Goal: Contribute content

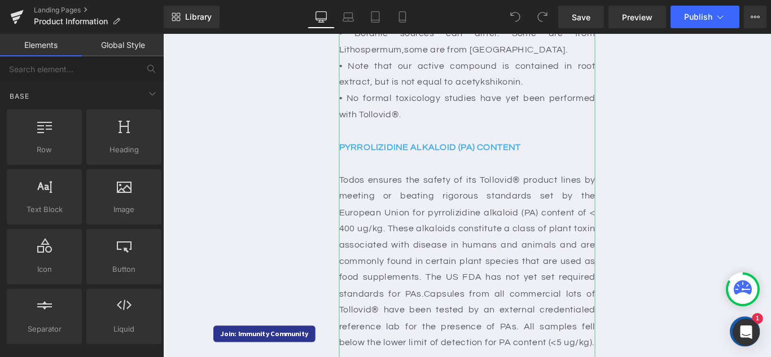
scroll to position [2427, 0]
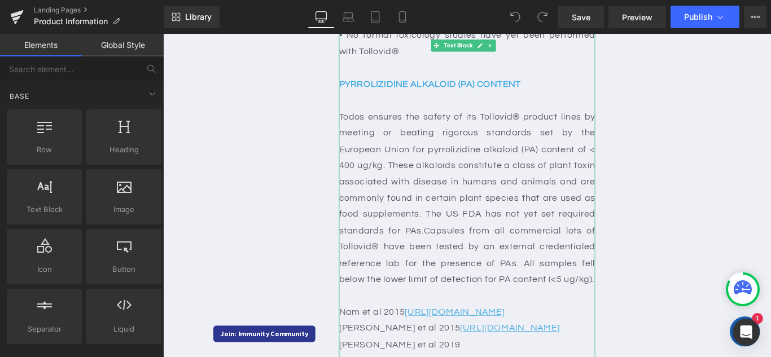
click at [386, 118] on div "Todos ensures the safety of its Tollovid® product lines by meeting or beating r…" at bounding box center [505, 218] width 288 height 201
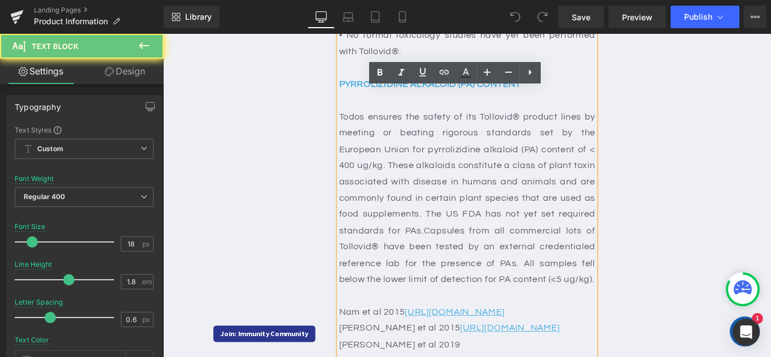
click at [388, 118] on div "Todos ensures the safety of its Tollovid® product lines by meeting or beating r…" at bounding box center [505, 218] width 288 height 201
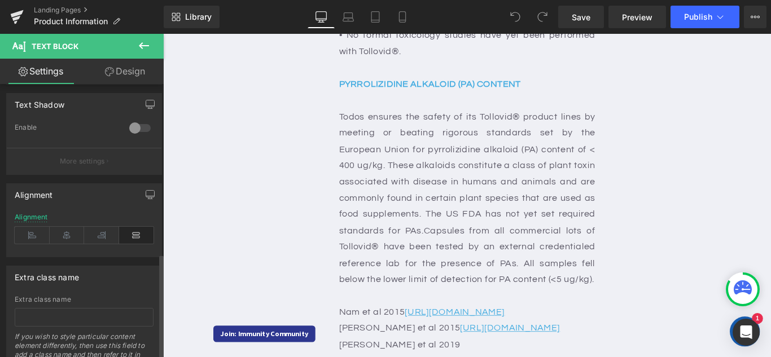
scroll to position [441, 0]
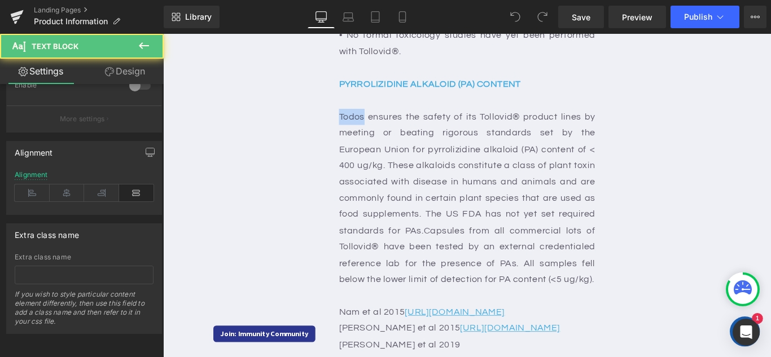
drag, startPoint x: 388, startPoint y: 58, endPoint x: 356, endPoint y: 56, distance: 31.7
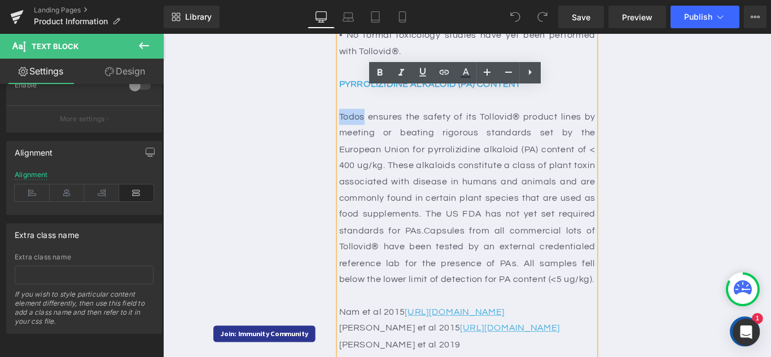
paste div
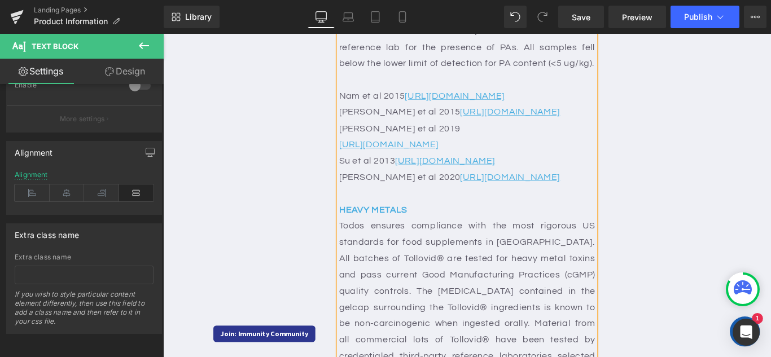
scroll to position [2766, 0]
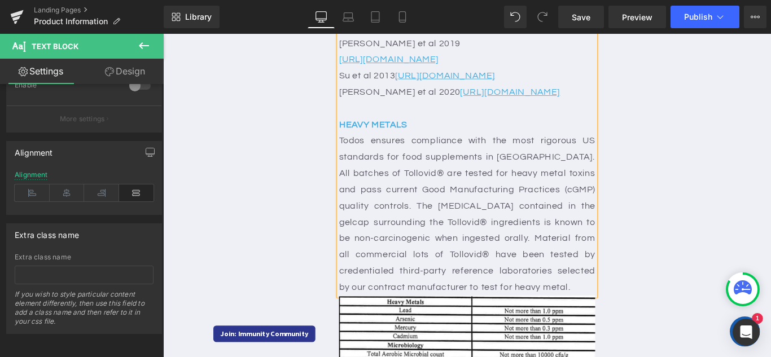
click at [378, 160] on div "Todos ensures compliance with the most rigorous US standards for food supplemen…" at bounding box center [505, 236] width 288 height 183
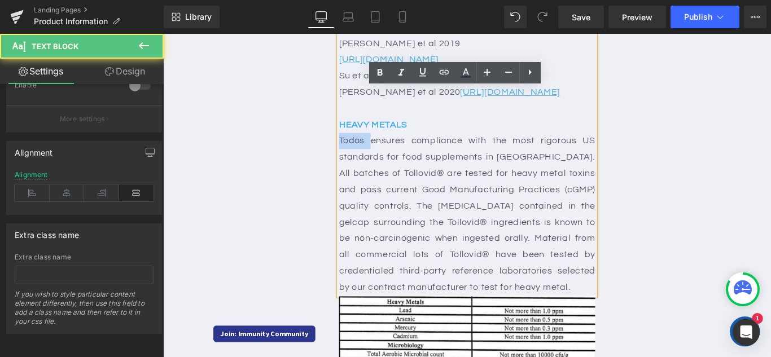
click at [378, 160] on div "Todos ensures compliance with the most rigorous US standards for food supplemen…" at bounding box center [505, 236] width 288 height 183
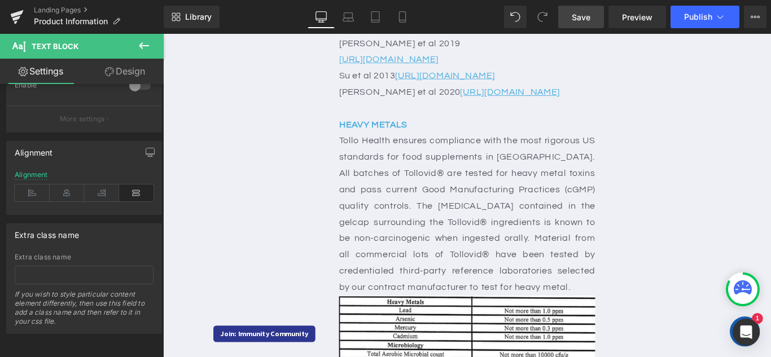
click at [584, 21] on span "Save" at bounding box center [581, 17] width 19 height 12
click at [680, 19] on button "Publish" at bounding box center [705, 17] width 69 height 23
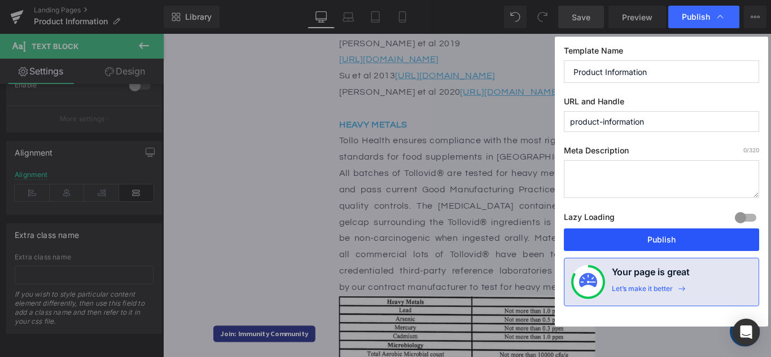
click at [0, 0] on button "Publish" at bounding box center [0, 0] width 0 height 0
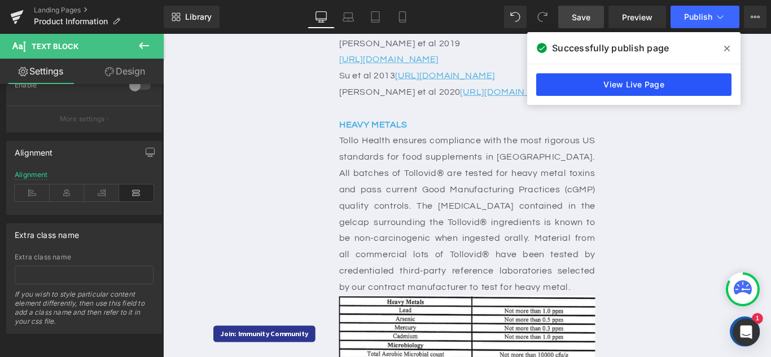
click at [0, 0] on link "View Live Page" at bounding box center [0, 0] width 0 height 0
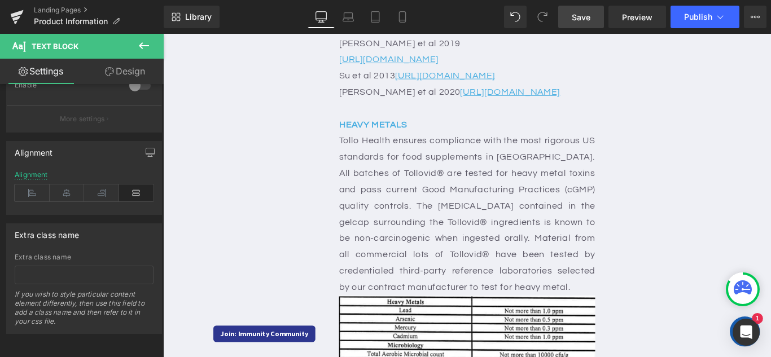
click at [585, 12] on span "Save" at bounding box center [581, 17] width 19 height 12
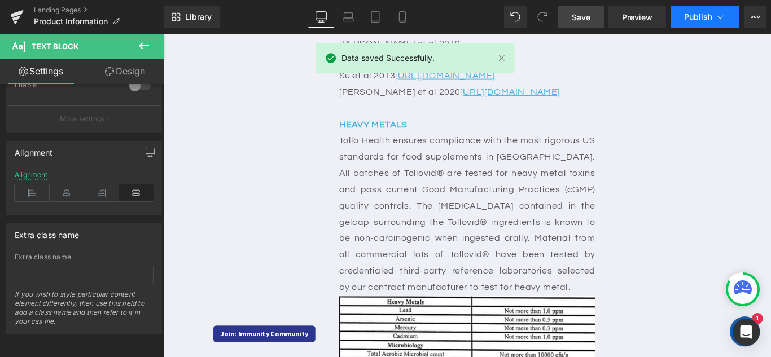
click at [717, 25] on button "Publish" at bounding box center [705, 17] width 69 height 23
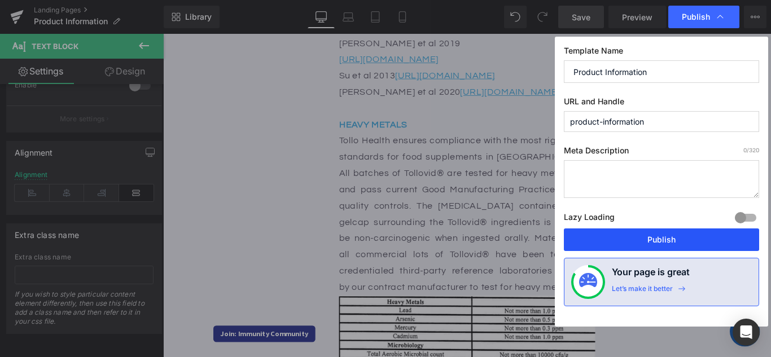
click at [677, 239] on button "Publish" at bounding box center [661, 240] width 195 height 23
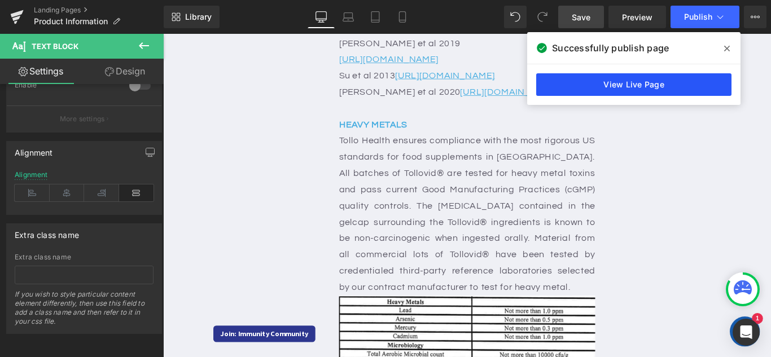
click at [631, 81] on link "View Live Page" at bounding box center [633, 84] width 195 height 23
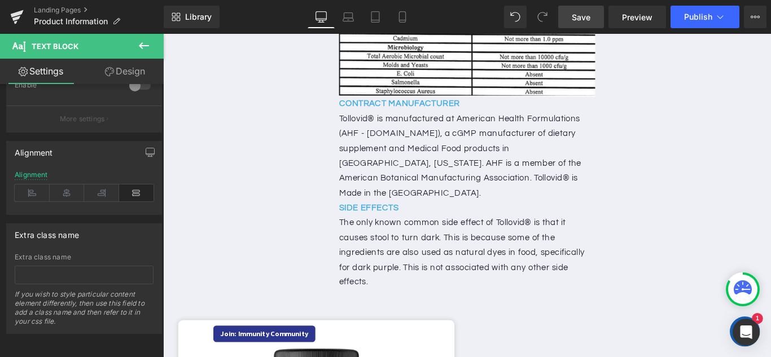
scroll to position [3105, 0]
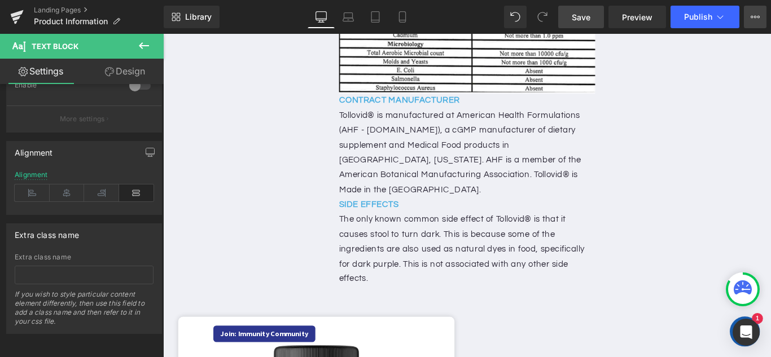
click at [760, 16] on button "View Live Page View with current Template Save Template to Library Schedule Pub…" at bounding box center [755, 17] width 23 height 23
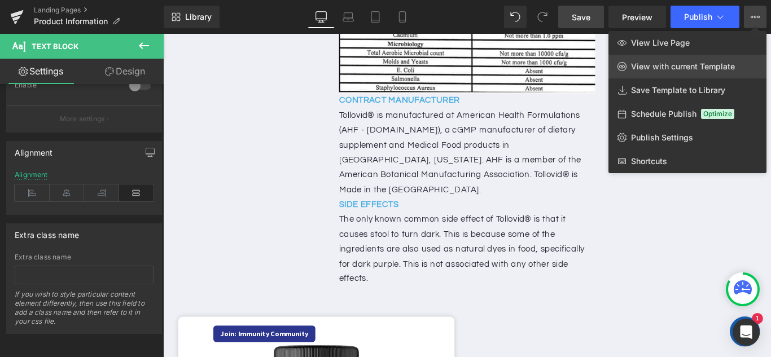
click at [704, 68] on span "View with current Template" at bounding box center [683, 67] width 104 height 10
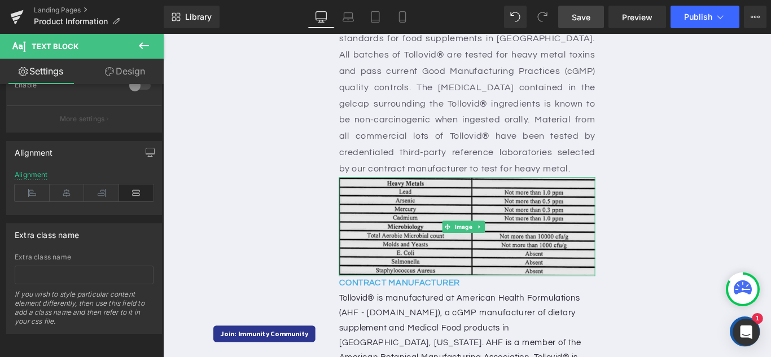
scroll to position [2879, 0]
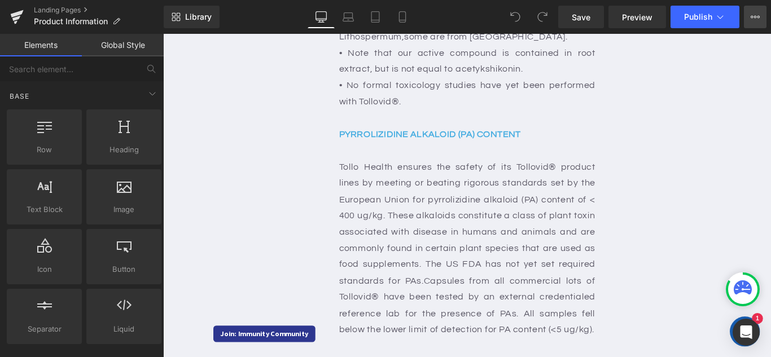
click at [761, 19] on button "View Live Page View with current Template Save Template to Library Schedule Pub…" at bounding box center [755, 17] width 23 height 23
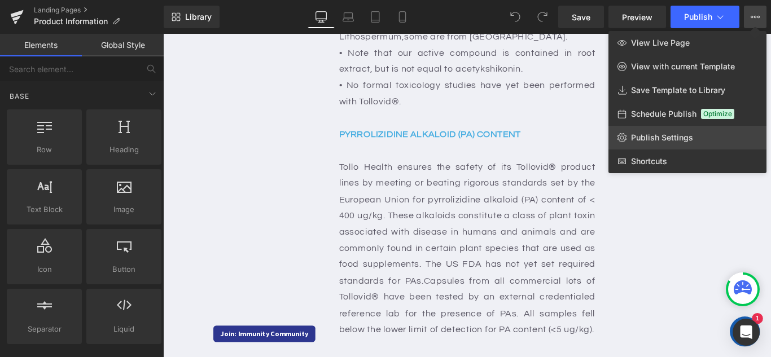
click at [666, 140] on span "Publish Settings" at bounding box center [662, 138] width 62 height 10
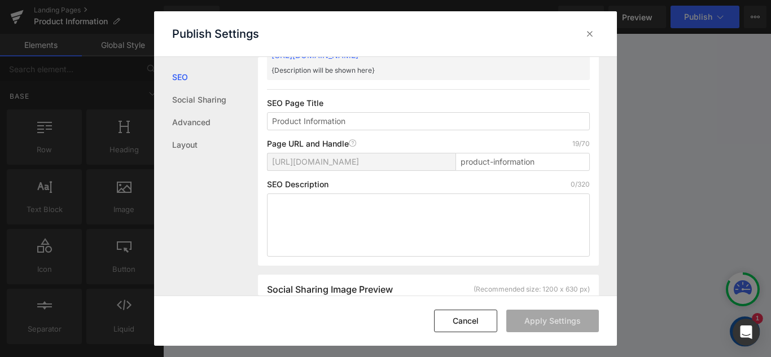
scroll to position [57, 0]
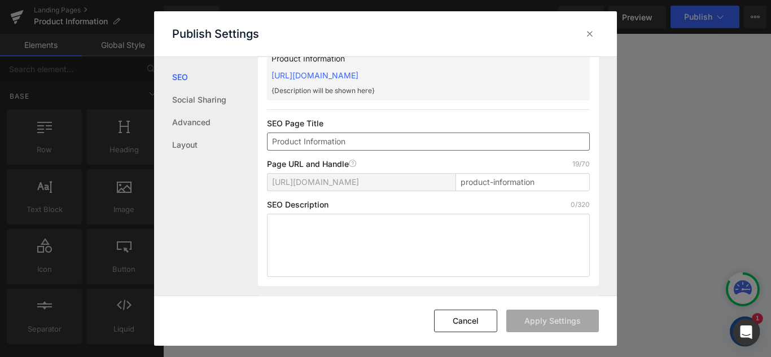
click at [0, 0] on input "Product Information" at bounding box center [0, 0] width 0 height 0
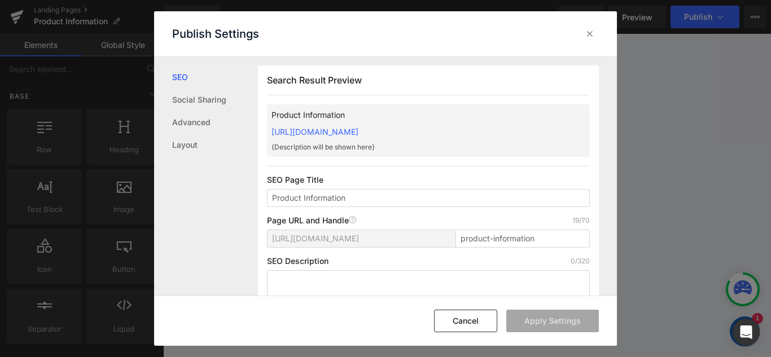
drag, startPoint x: 540, startPoint y: 129, endPoint x: 348, endPoint y: 137, distance: 192.6
click at [0, 0] on div "Product Information [URL][DOMAIN_NAME] {Description will be shown here}" at bounding box center [0, 0] width 0 height 0
drag, startPoint x: 587, startPoint y: 35, endPoint x: 476, endPoint y: 1, distance: 115.9
